Goal: Task Accomplishment & Management: Use online tool/utility

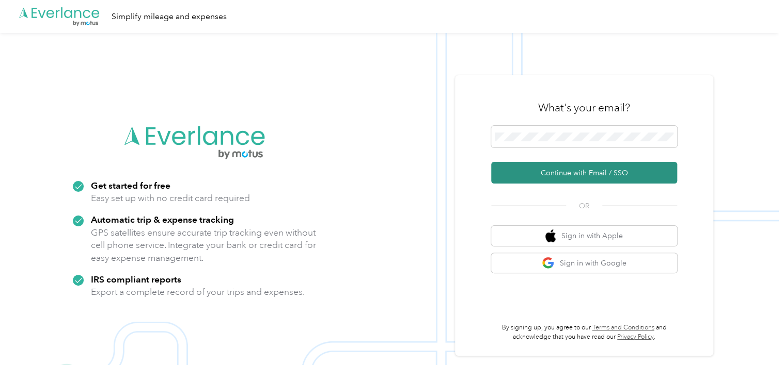
click at [540, 166] on button "Continue with Email / SSO" at bounding box center [584, 173] width 186 height 22
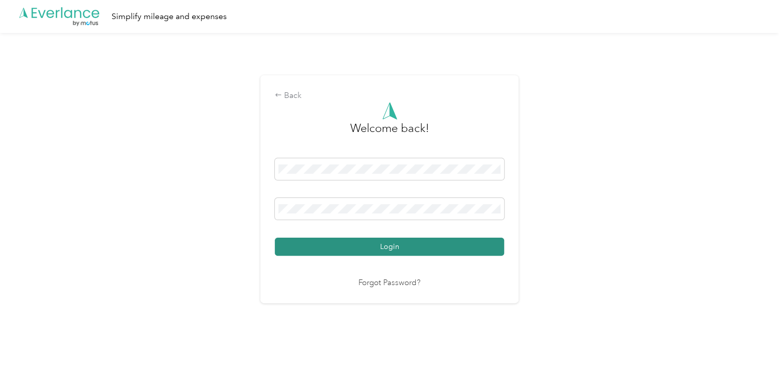
click at [414, 249] on button "Login" at bounding box center [389, 247] width 229 height 18
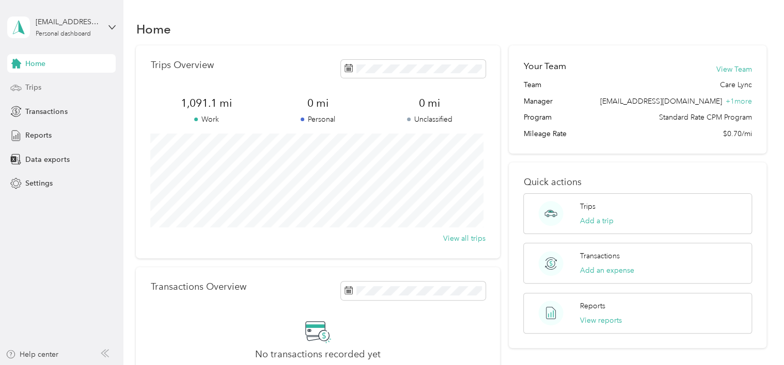
click at [45, 90] on div "Trips" at bounding box center [61, 87] width 108 height 19
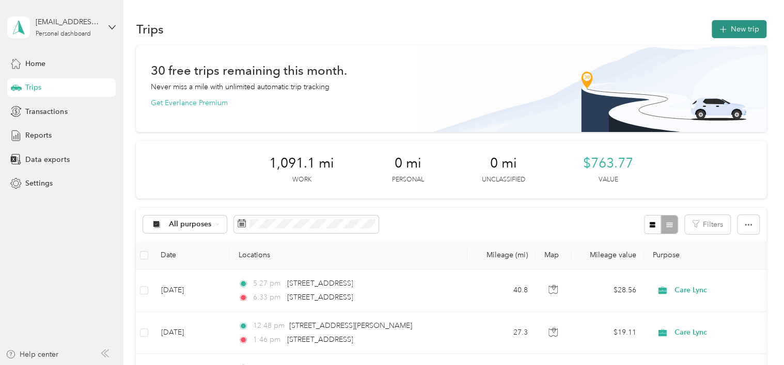
click at [740, 24] on button "New trip" at bounding box center [738, 29] width 55 height 18
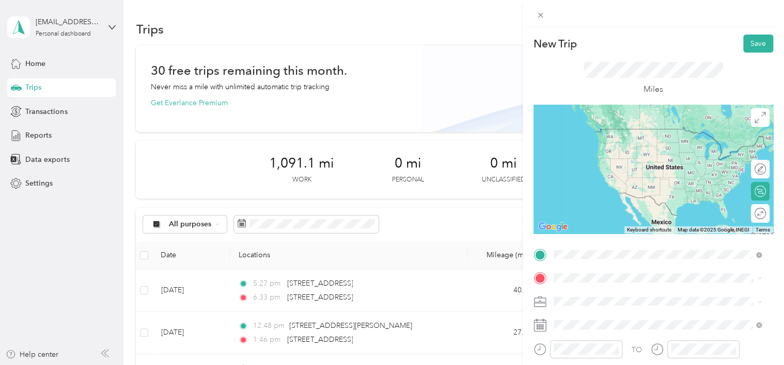
click at [636, 176] on span "[STREET_ADDRESS][PERSON_NAME][US_STATE]" at bounding box center [652, 171] width 161 height 9
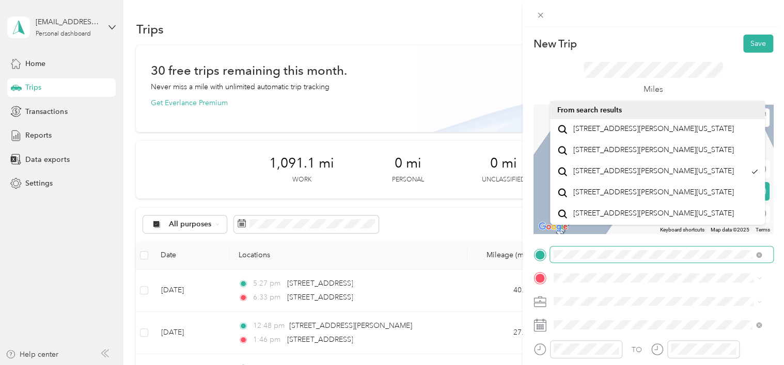
click at [547, 253] on div at bounding box center [653, 255] width 240 height 17
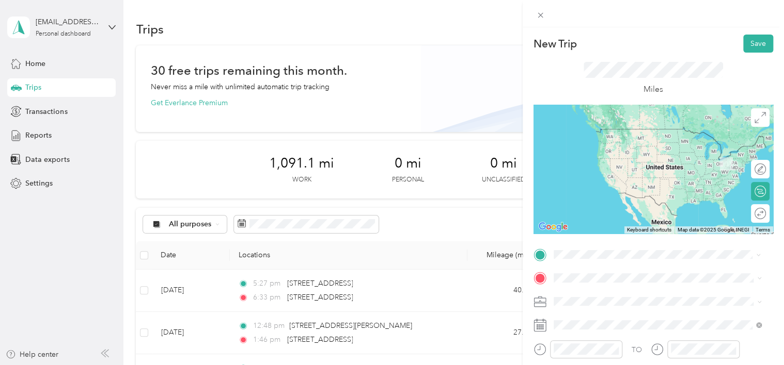
click at [605, 145] on span "[STREET_ADDRESS][PERSON_NAME][US_STATE]" at bounding box center [652, 139] width 161 height 9
click at [636, 134] on span "[STREET_ADDRESS][US_STATE]" at bounding box center [623, 128] width 103 height 9
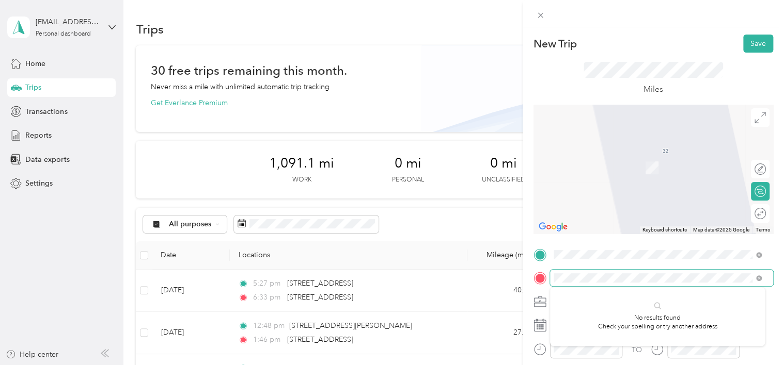
scroll to position [0, 26]
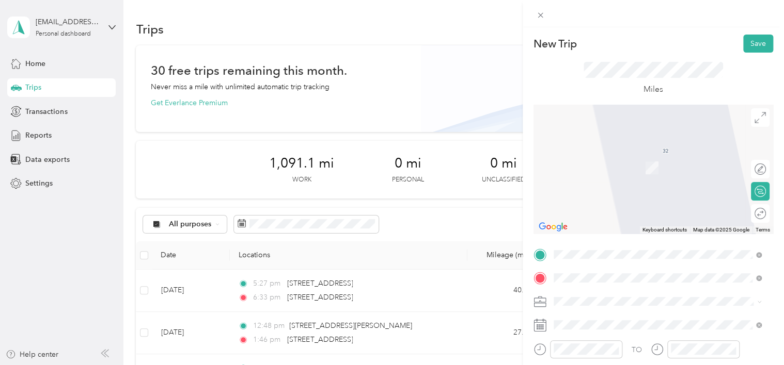
click at [604, 168] on span "[STREET_ADDRESS][PERSON_NAME][US_STATE]" at bounding box center [652, 163] width 161 height 9
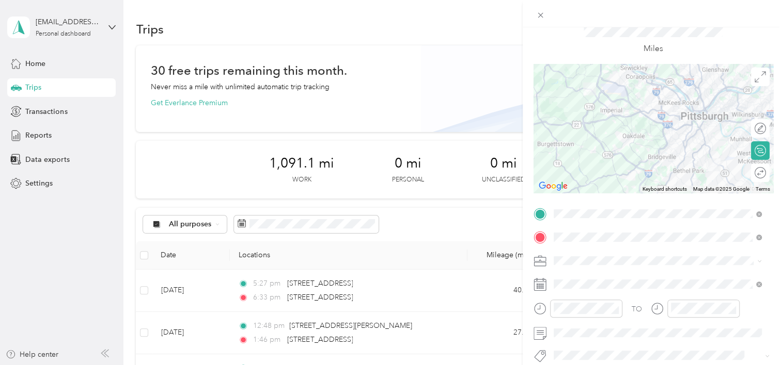
scroll to position [41, 0]
click at [516, 304] on div "New Trip Save This trip cannot be edited because it is either under review, app…" at bounding box center [392, 182] width 784 height 365
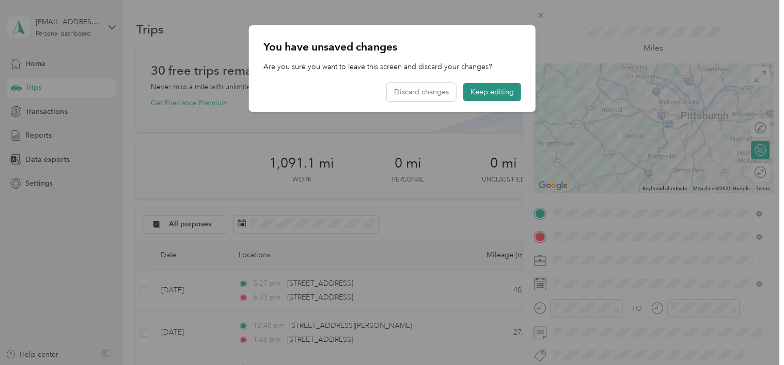
click at [483, 93] on button "Keep editing" at bounding box center [492, 92] width 58 height 18
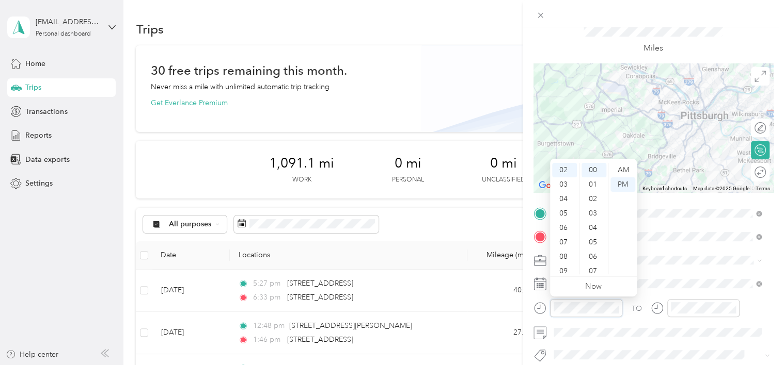
scroll to position [0, 0]
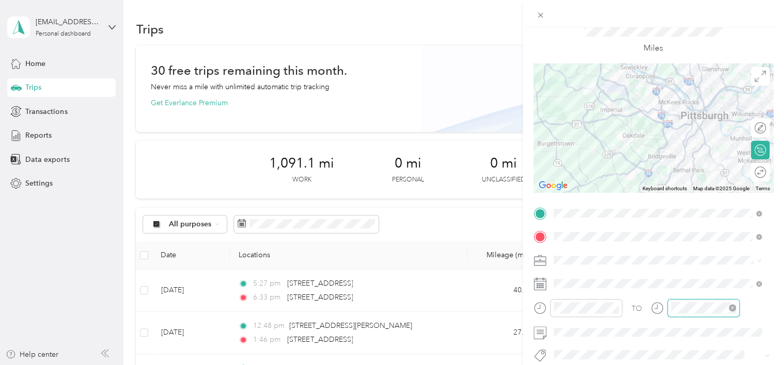
click at [667, 310] on div at bounding box center [703, 308] width 72 height 18
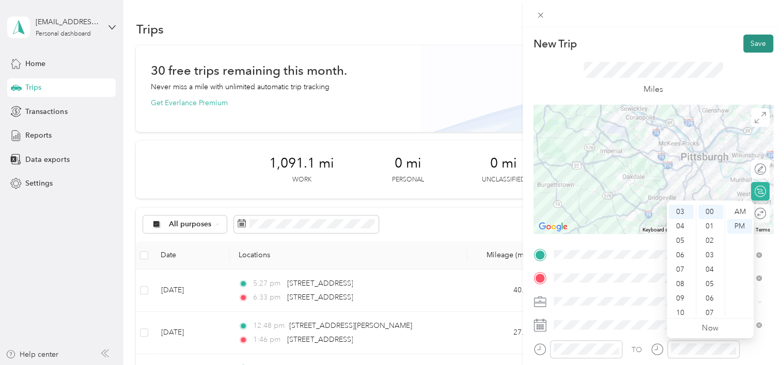
click at [743, 37] on button "Save" at bounding box center [758, 44] width 30 height 18
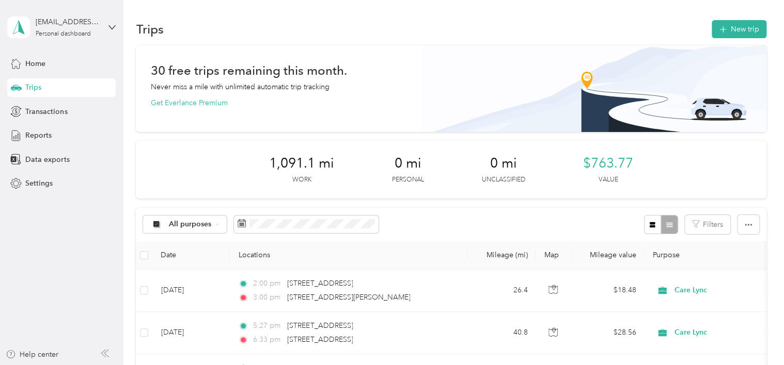
click at [42, 250] on aside "[EMAIL_ADDRESS][DOMAIN_NAME] Personal dashboard Home Trips Transactions Reports…" at bounding box center [61, 182] width 123 height 365
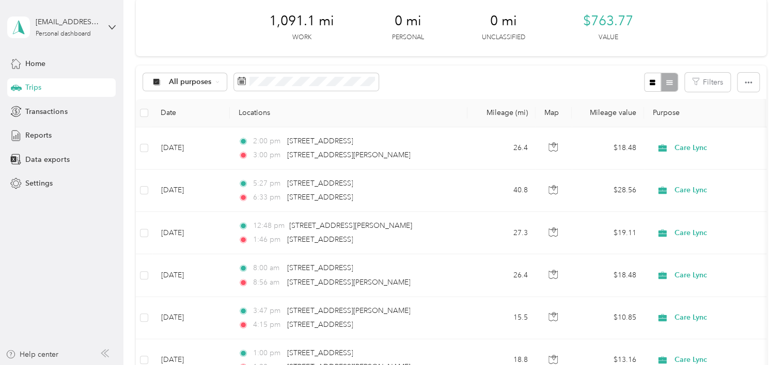
scroll to position [144, 0]
click at [79, 282] on aside "[EMAIL_ADDRESS][DOMAIN_NAME] Personal dashboard Home Trips Transactions Reports…" at bounding box center [61, 182] width 123 height 365
